Goal: Task Accomplishment & Management: Use online tool/utility

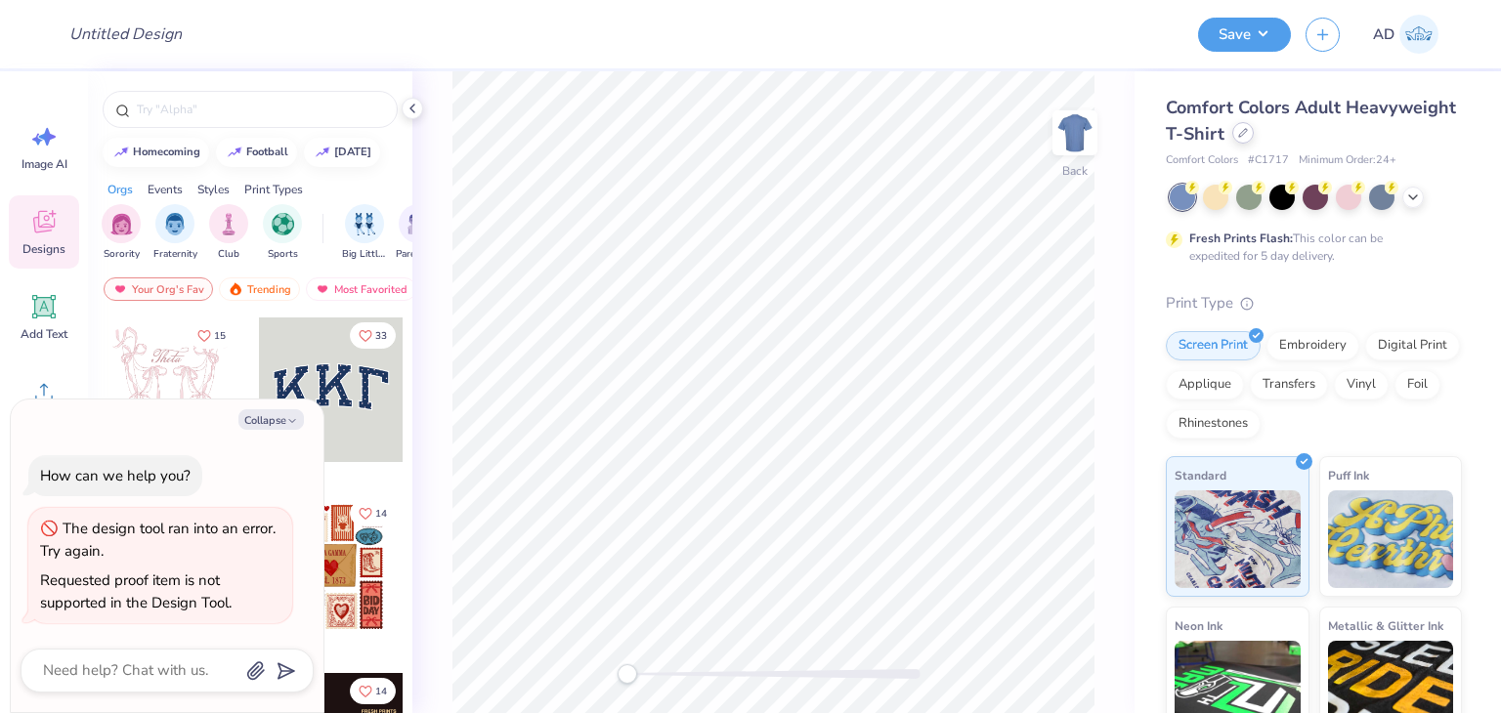
click at [1254, 135] on div at bounding box center [1242, 132] width 21 height 21
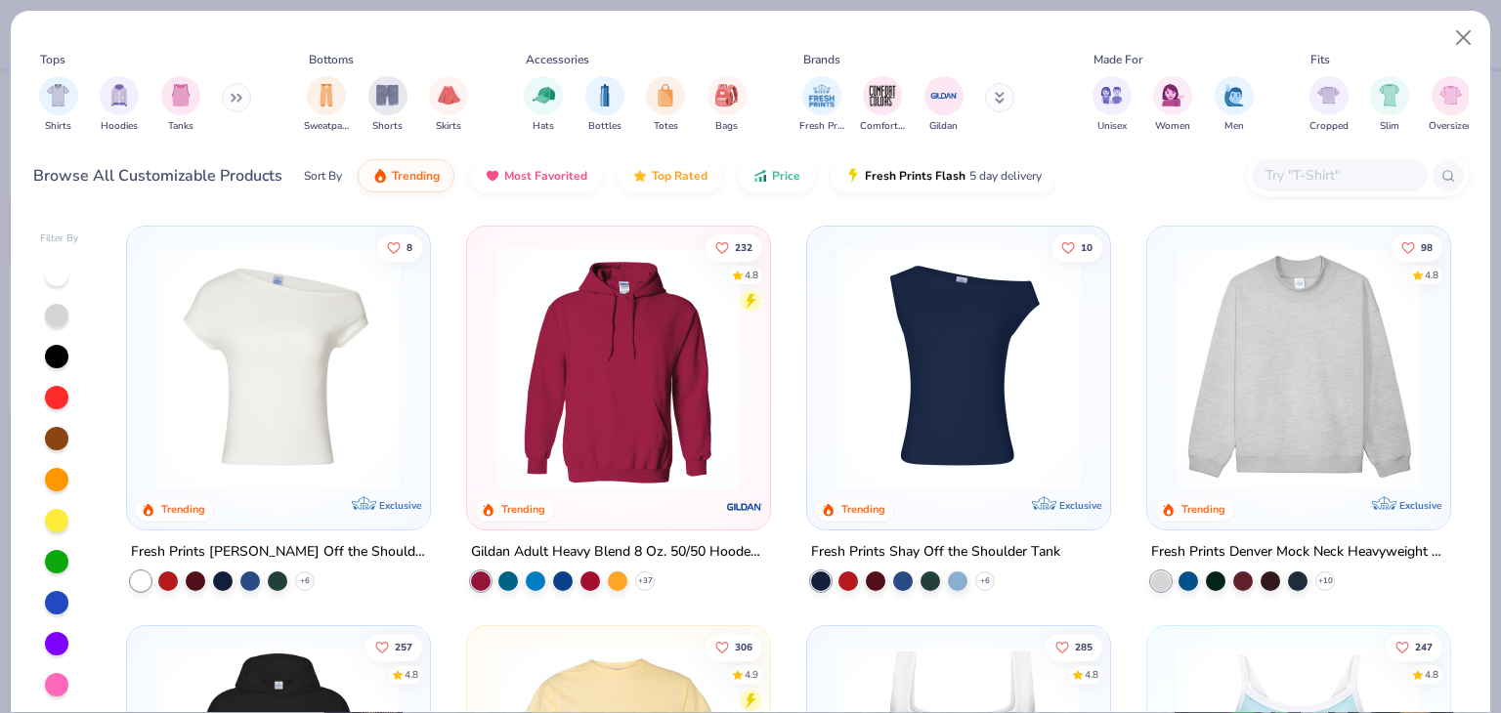
type textarea "x"
click at [1328, 171] on input "text" at bounding box center [1339, 175] width 150 height 22
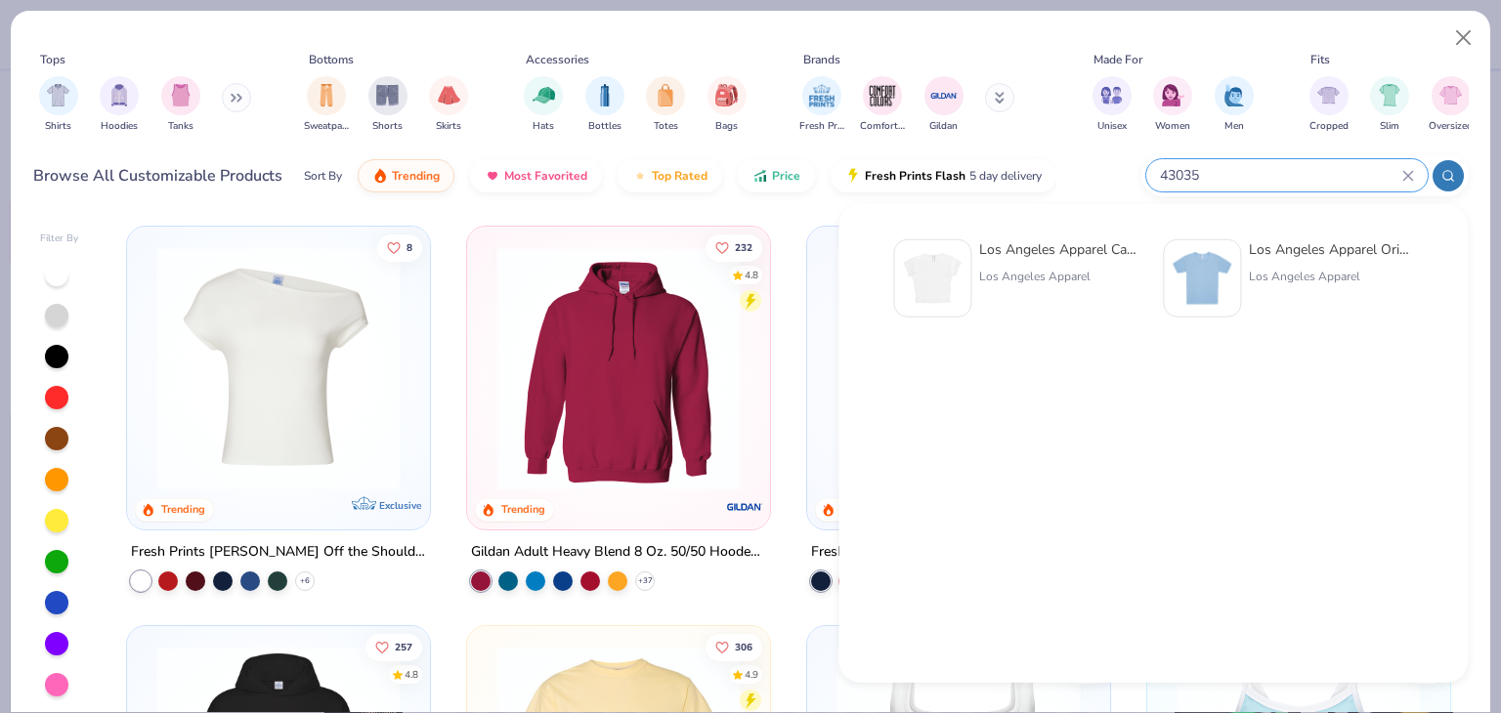
type input "43035"
click at [1040, 250] on div "Los Angeles Apparel Cap Sleeve Baby Rib Crop Top" at bounding box center [1061, 249] width 164 height 21
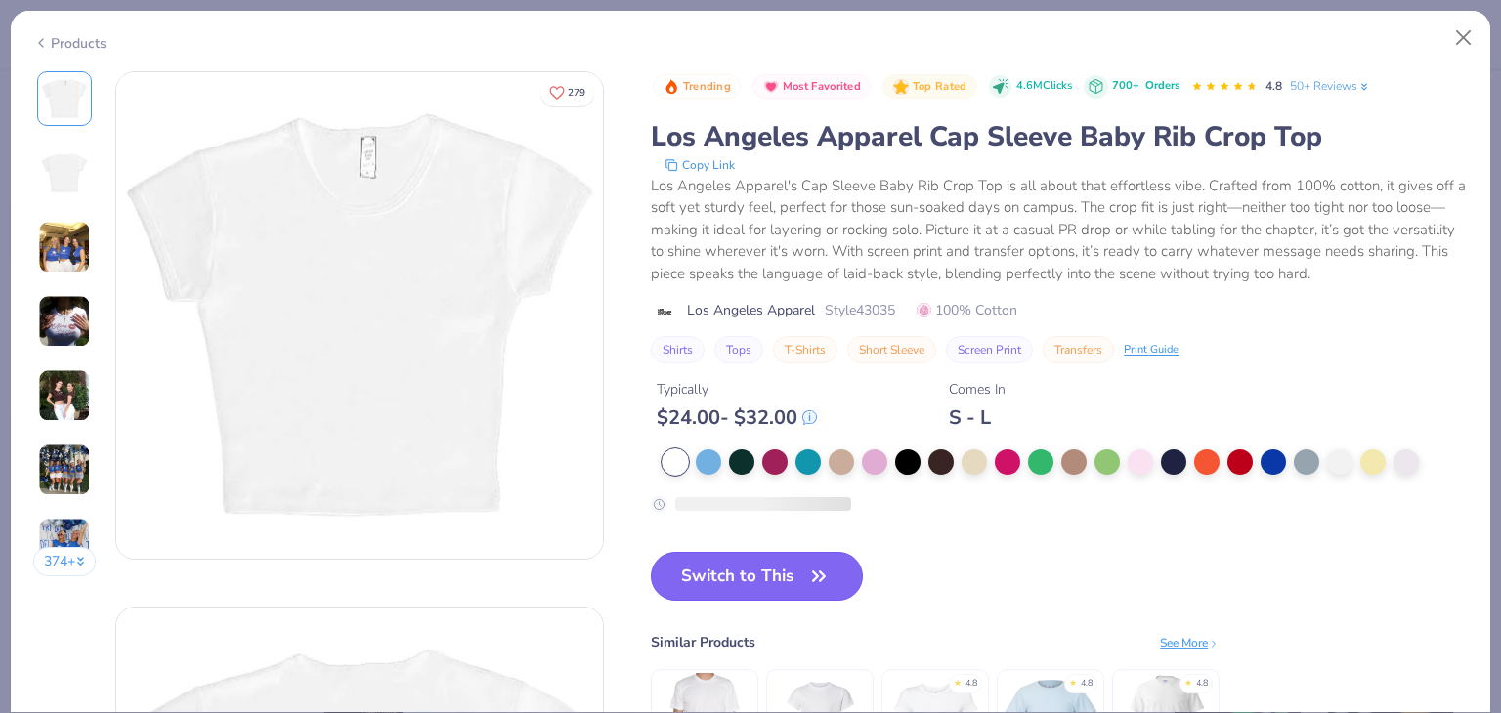
click at [790, 568] on button "Switch to This" at bounding box center [757, 576] width 212 height 49
click at [797, 575] on button "Switch to This" at bounding box center [757, 576] width 212 height 49
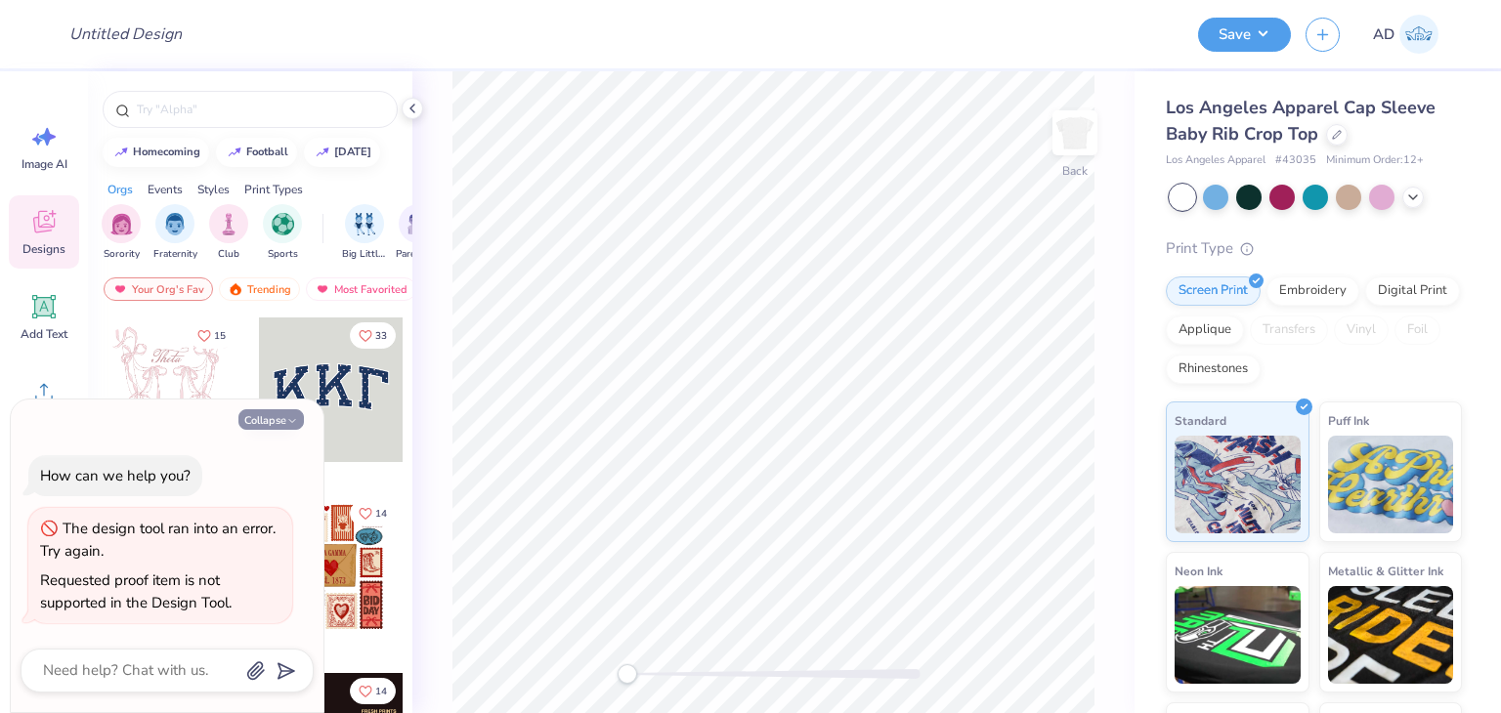
click at [290, 410] on button "Collapse" at bounding box center [270, 419] width 65 height 21
type textarea "x"
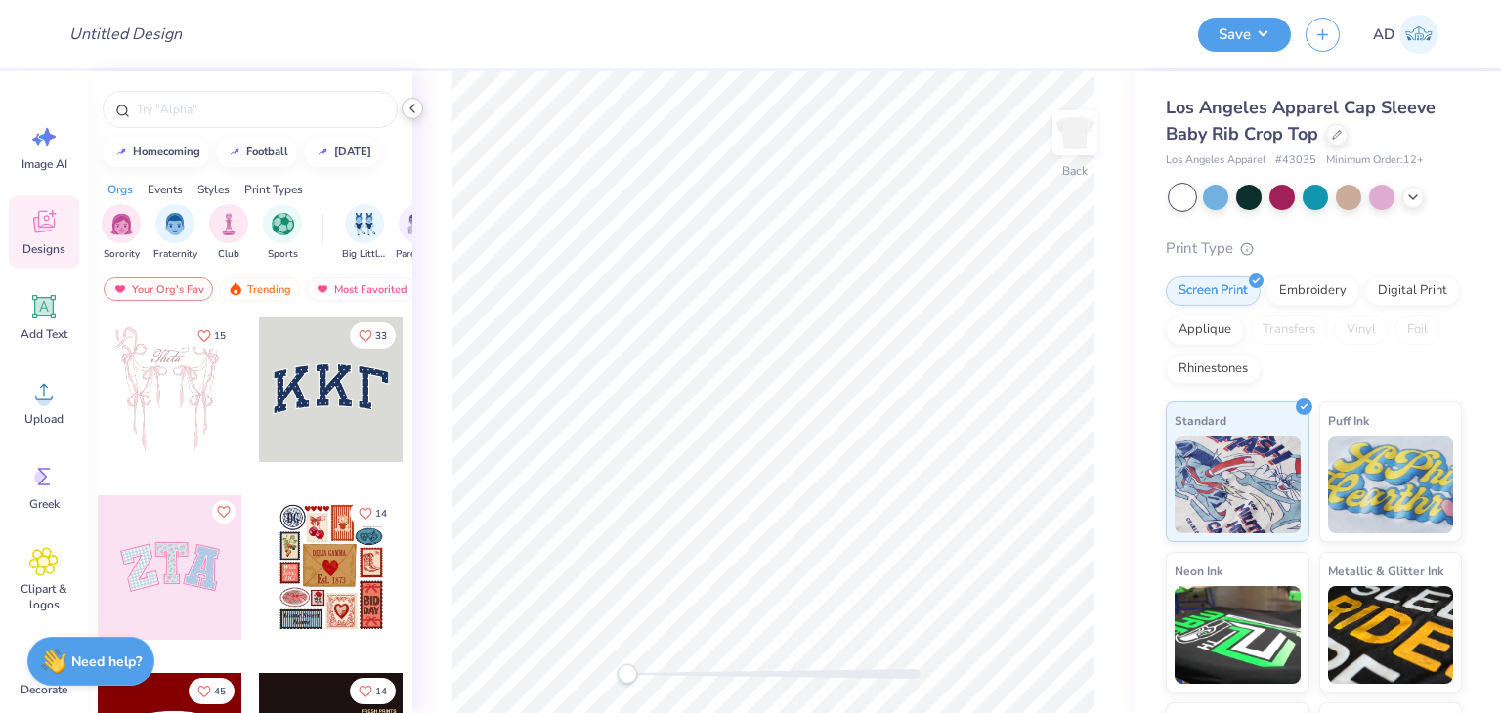
click at [414, 107] on icon at bounding box center [413, 109] width 16 height 16
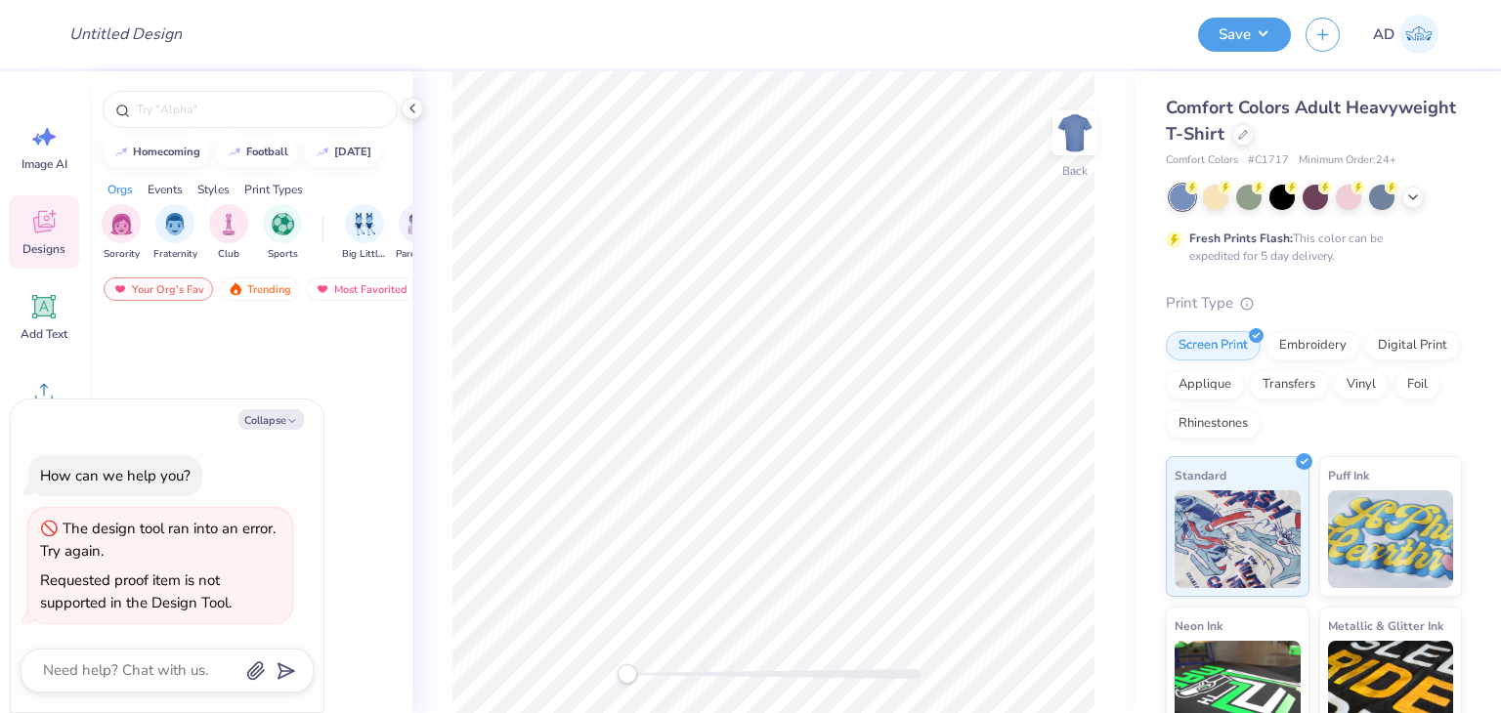
type textarea "x"
